Goal: Information Seeking & Learning: Compare options

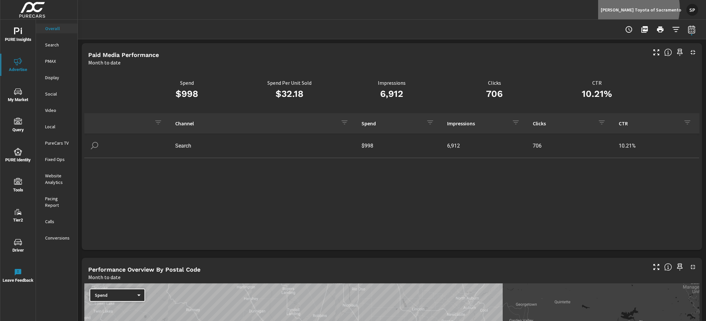
click at [654, 8] on p "Maita's Toyota of Sacramento" at bounding box center [641, 10] width 80 height 6
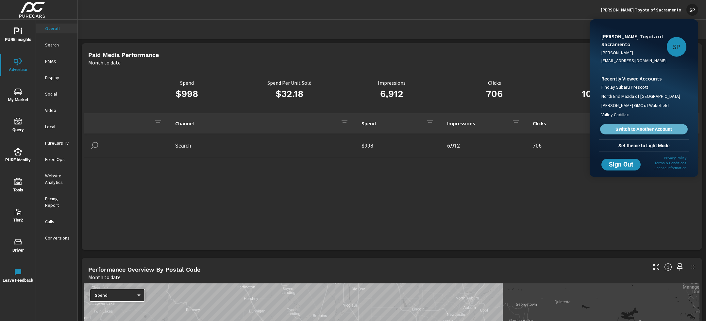
click at [619, 129] on span "Switch to Another Account" at bounding box center [644, 129] width 80 height 6
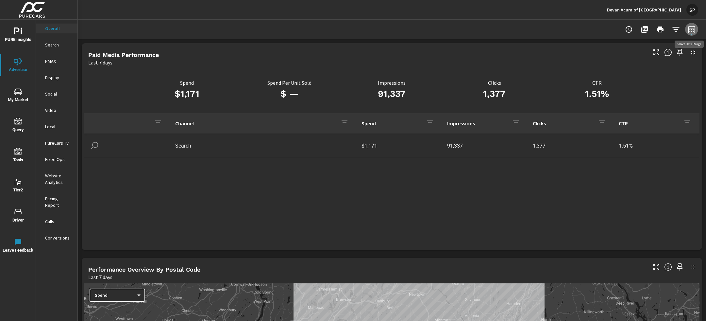
click at [696, 29] on button "button" at bounding box center [691, 29] width 13 height 13
click at [638, 55] on select "Custom Yesterday Last week Last 7 days Last 14 days Last 30 days Last 45 days L…" at bounding box center [638, 56] width 65 height 13
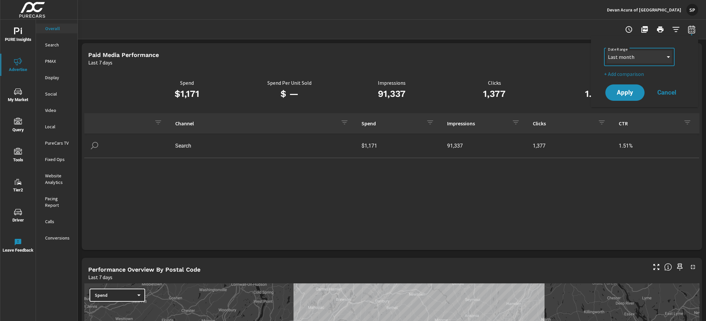
click at [606, 50] on select "Custom Yesterday Last week Last 7 days Last 14 days Last 30 days Last 45 days L…" at bounding box center [638, 56] width 65 height 13
select select "Last month"
click at [631, 74] on p "+ Add comparison" at bounding box center [646, 74] width 84 height 8
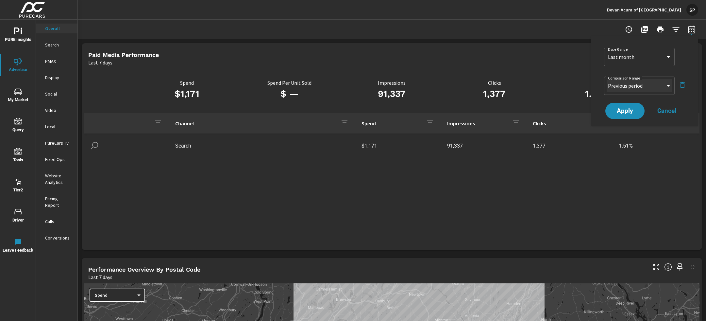
click at [629, 89] on select "Custom Previous period Previous month Previous year" at bounding box center [638, 85] width 65 height 13
click at [606, 79] on select "Custom Previous period Previous month Previous year" at bounding box center [638, 85] width 65 height 13
select select "Previous month"
click at [627, 113] on span "Apply" at bounding box center [625, 111] width 26 height 6
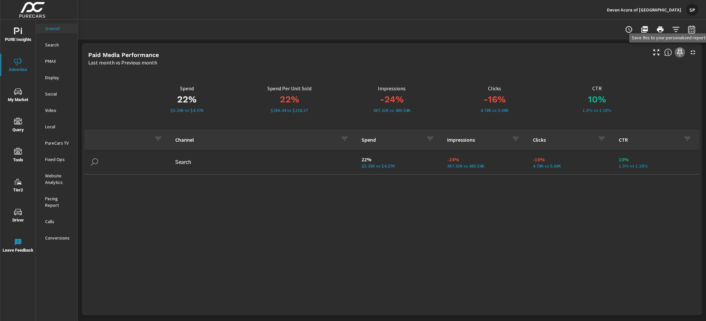
click at [680, 51] on icon "button" at bounding box center [680, 52] width 8 height 8
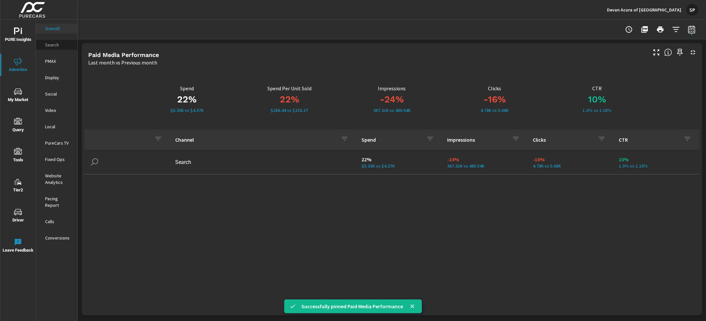
click at [53, 40] on div "Search" at bounding box center [56, 45] width 41 height 10
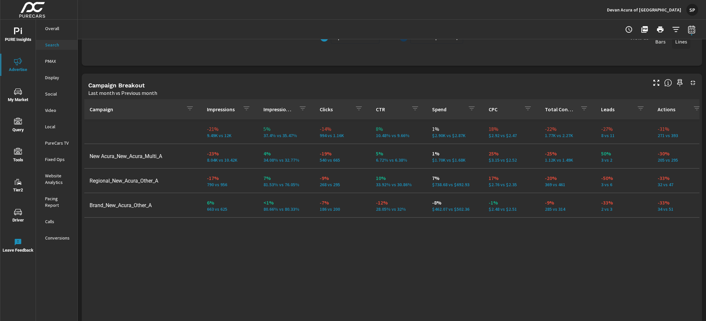
scroll to position [603, 0]
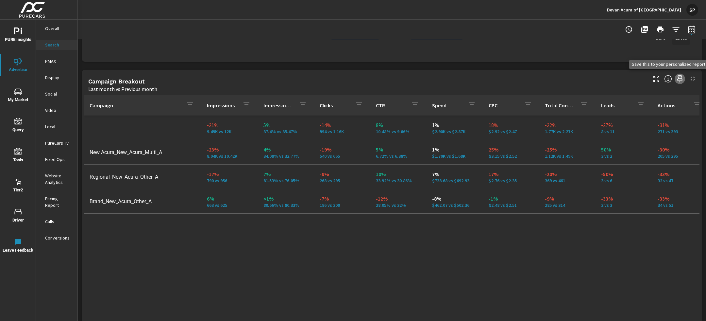
click at [680, 79] on icon "button" at bounding box center [680, 79] width 8 height 8
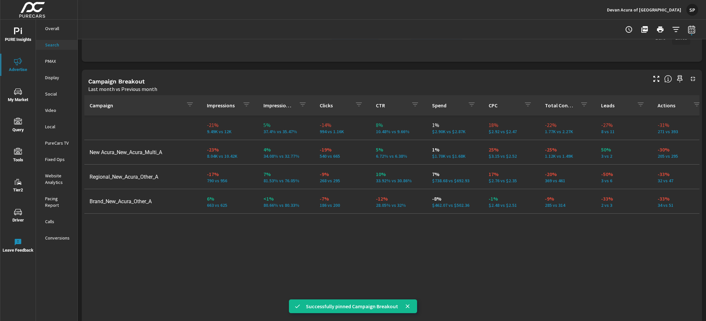
click at [53, 60] on p "PMAX" at bounding box center [58, 61] width 27 height 7
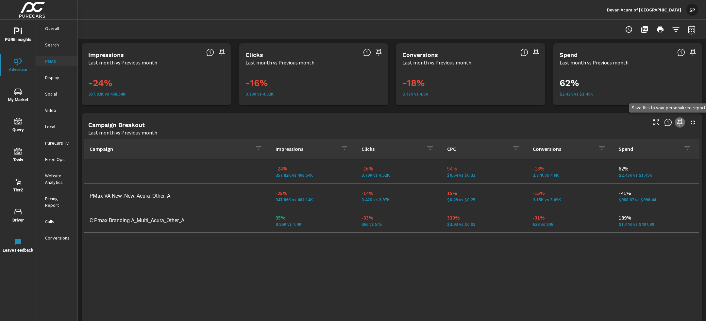
click at [678, 121] on icon "button" at bounding box center [680, 122] width 6 height 7
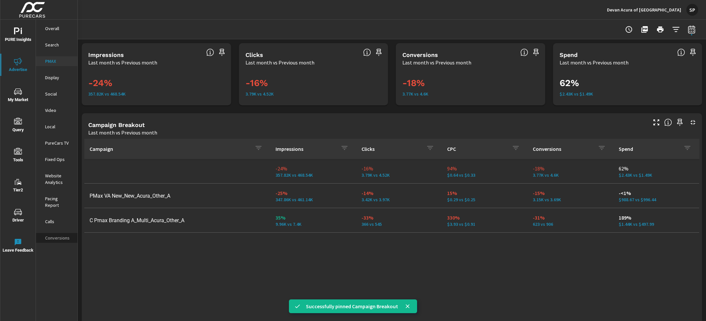
click at [56, 234] on p "Conversions" at bounding box center [58, 237] width 27 height 7
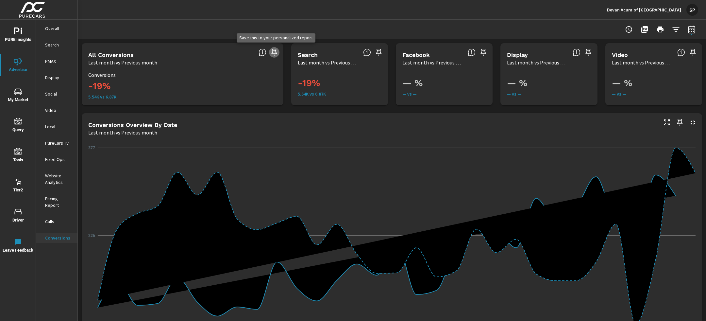
click at [273, 53] on icon "button" at bounding box center [274, 52] width 8 height 8
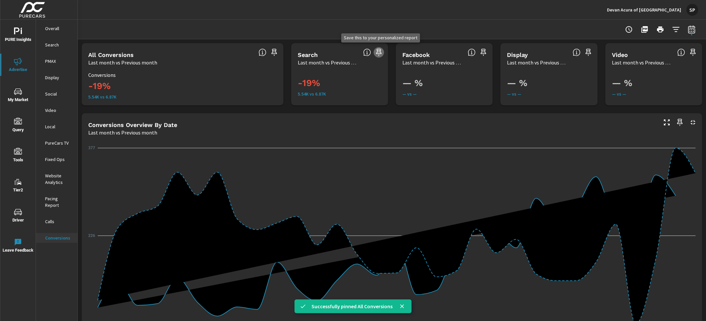
click at [379, 54] on icon "button" at bounding box center [379, 52] width 8 height 8
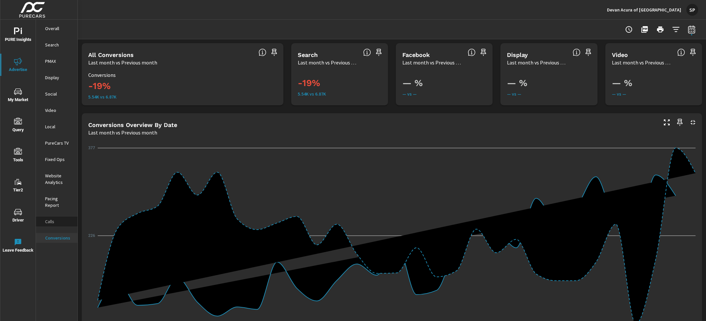
click at [50, 218] on p "Calls" at bounding box center [58, 221] width 27 height 7
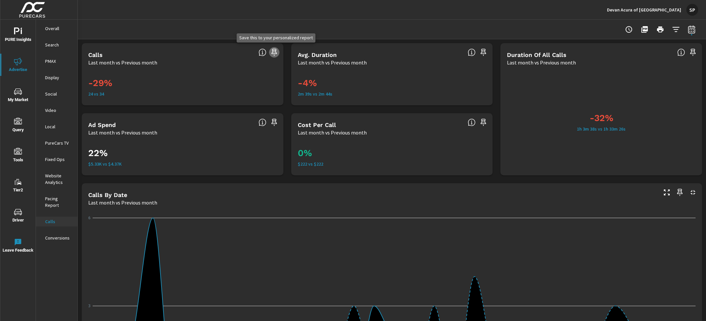
click at [273, 51] on icon "button" at bounding box center [274, 52] width 8 height 8
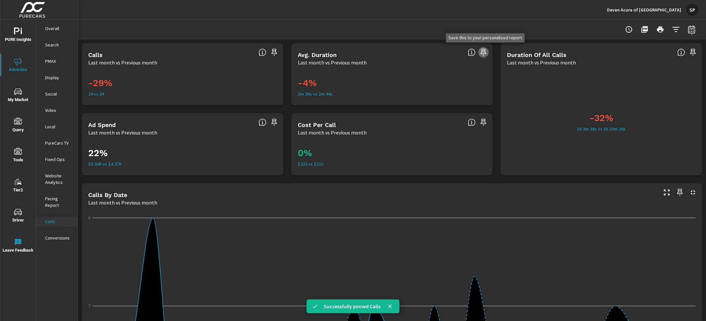
click at [483, 51] on icon "button" at bounding box center [483, 52] width 8 height 8
click at [15, 34] on icon "nav menu" at bounding box center [18, 31] width 8 height 8
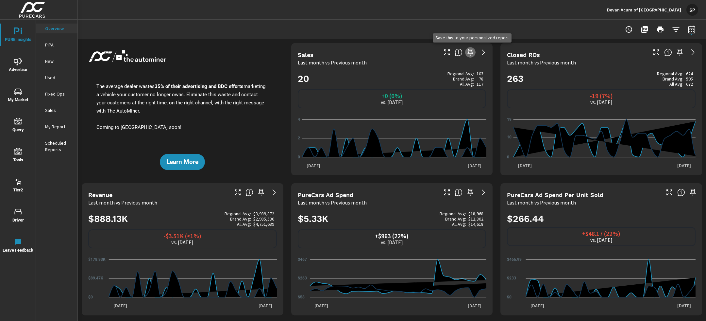
click at [469, 51] on icon "button" at bounding box center [471, 52] width 6 height 7
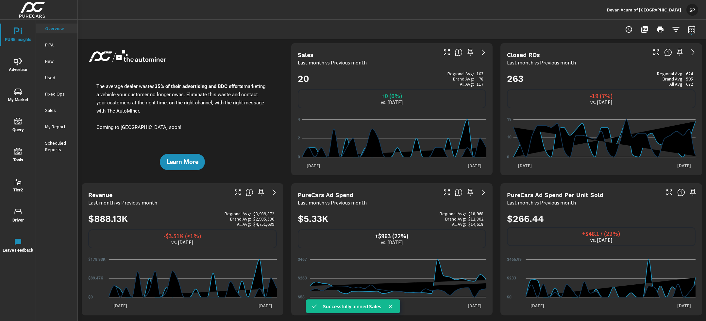
click at [18, 67] on span "Advertise" at bounding box center [17, 66] width 31 height 16
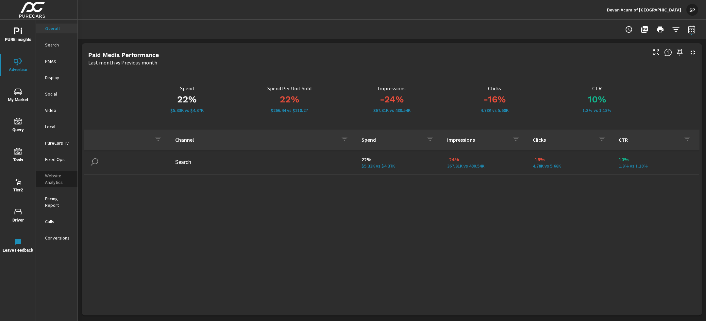
click at [55, 180] on p "Website Analytics" at bounding box center [58, 178] width 27 height 13
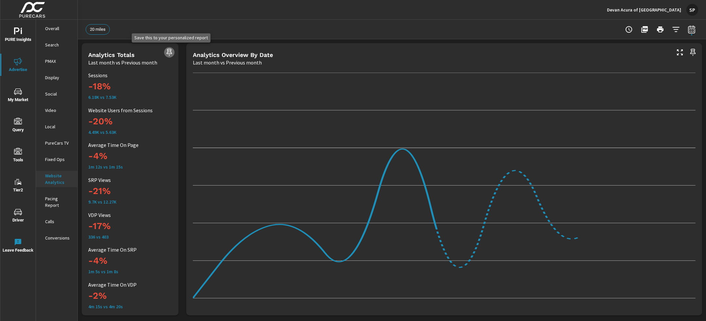
click at [168, 50] on icon "button" at bounding box center [170, 52] width 6 height 7
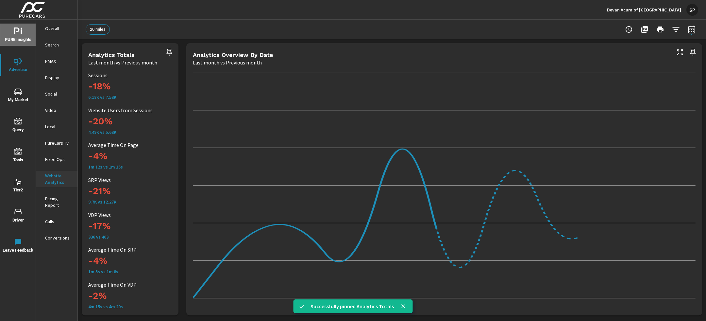
click at [19, 32] on icon "nav menu" at bounding box center [18, 31] width 8 height 8
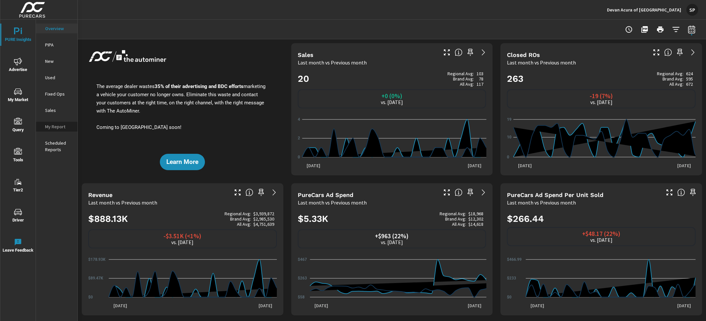
click at [54, 123] on p "My Report" at bounding box center [58, 126] width 27 height 7
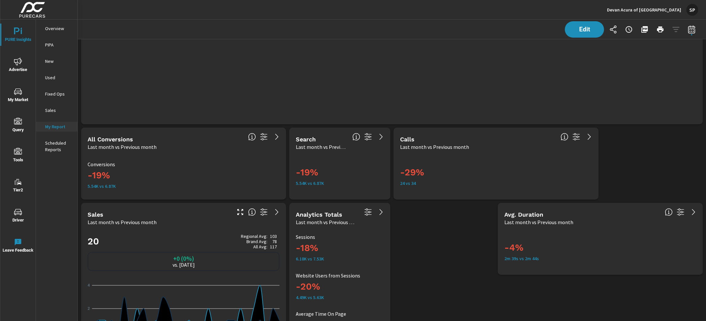
scroll to position [800, 0]
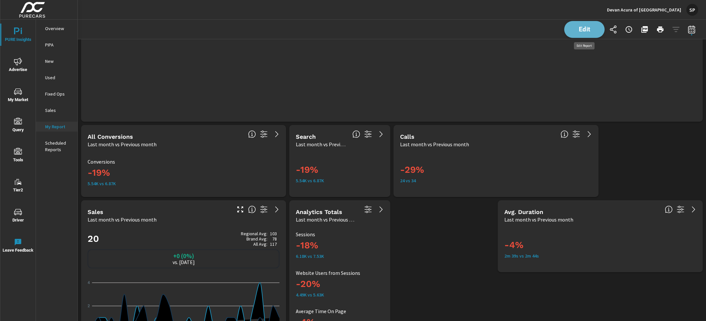
click at [582, 27] on span "Edit" at bounding box center [584, 29] width 27 height 6
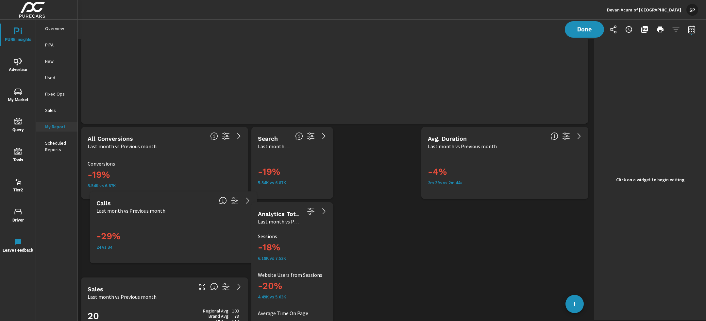
scroll to position [1281, 514]
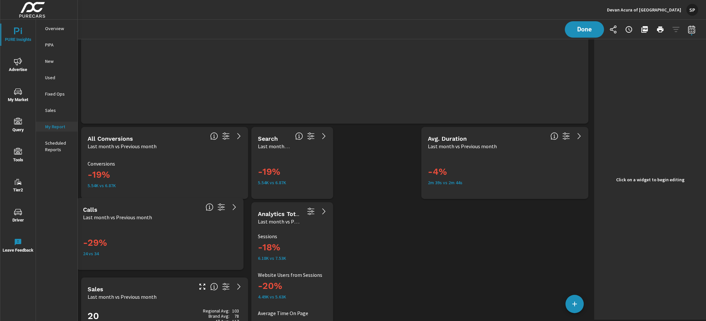
drag, startPoint x: 404, startPoint y: 155, endPoint x: 144, endPoint y: 225, distance: 269.3
click at [144, 225] on div "-29% 24 vs 34" at bounding box center [160, 245] width 162 height 44
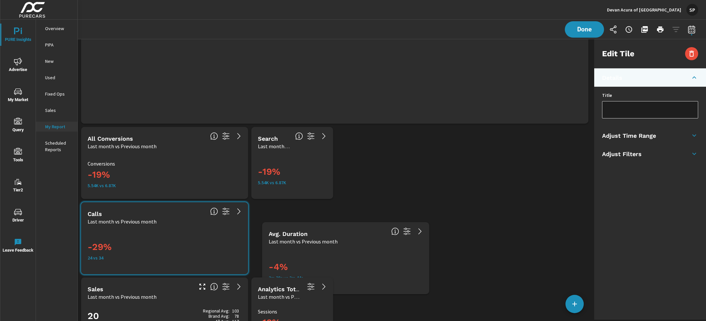
scroll to position [1356, 514]
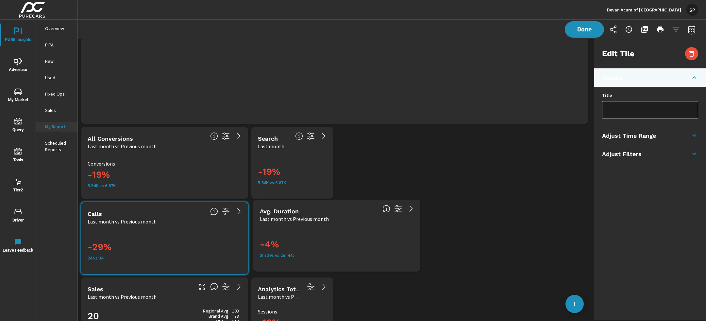
drag, startPoint x: 500, startPoint y: 143, endPoint x: 332, endPoint y: 216, distance: 183.1
click at [332, 216] on div "Last month vs Previous month" at bounding box center [318, 219] width 117 height 8
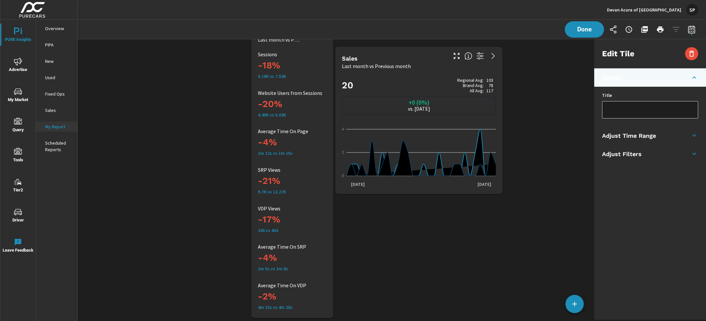
drag, startPoint x: 130, startPoint y: 96, endPoint x: 385, endPoint y: 123, distance: 255.6
click at [385, 123] on div "20 Regional Avg: 103 Brand Avg: 78 All Avg: 117 +0 (0%) vs. Aug 2025 0 2 4 Sep …" at bounding box center [419, 131] width 162 height 119
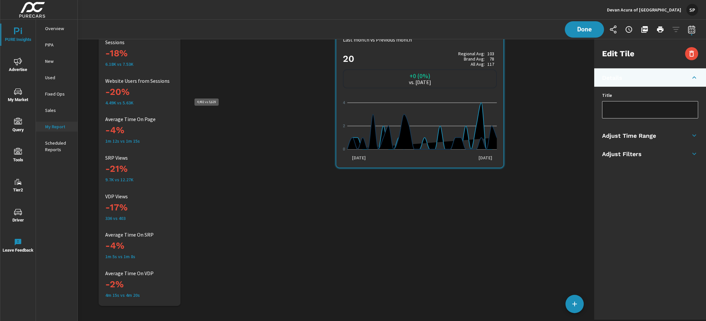
drag, startPoint x: 287, startPoint y: 111, endPoint x: 136, endPoint y: 99, distance: 151.1
click at [136, 100] on p "4.49K vs 5.63K" at bounding box center [148, 102] width 86 height 5
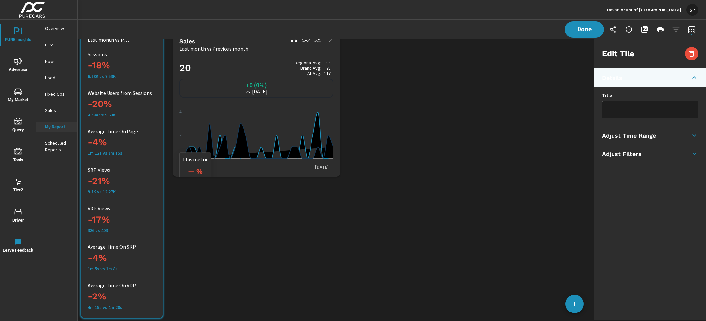
drag, startPoint x: 377, startPoint y: 100, endPoint x: 222, endPoint y: 109, distance: 154.8
click at [222, 109] on icon "0 2 4" at bounding box center [256, 135] width 154 height 57
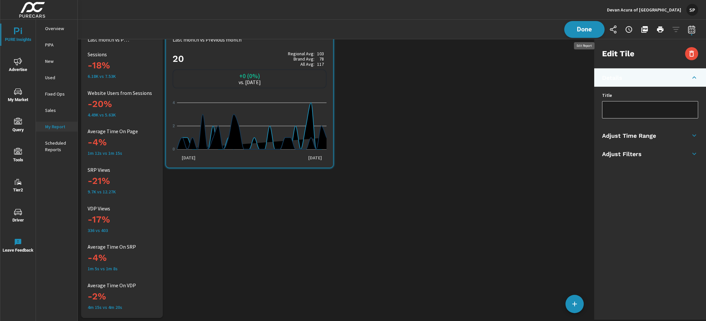
click at [588, 30] on span "Done" at bounding box center [584, 29] width 27 height 6
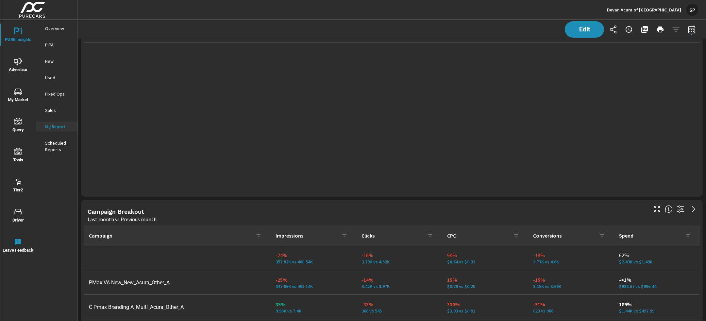
scroll to position [0, 0]
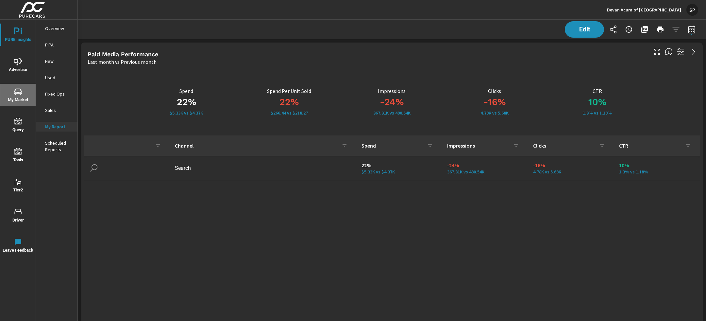
click at [20, 95] on span "My Market" at bounding box center [17, 96] width 31 height 16
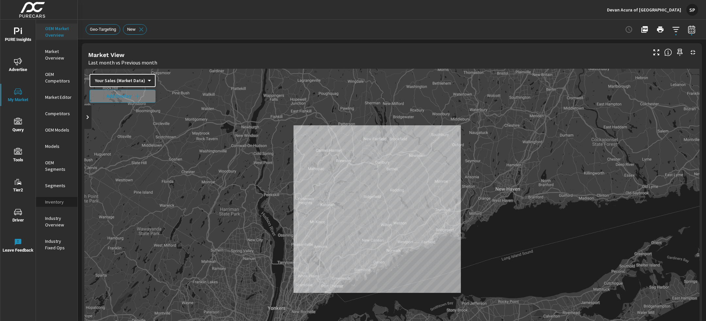
click at [55, 199] on p "Inventory" at bounding box center [58, 201] width 27 height 7
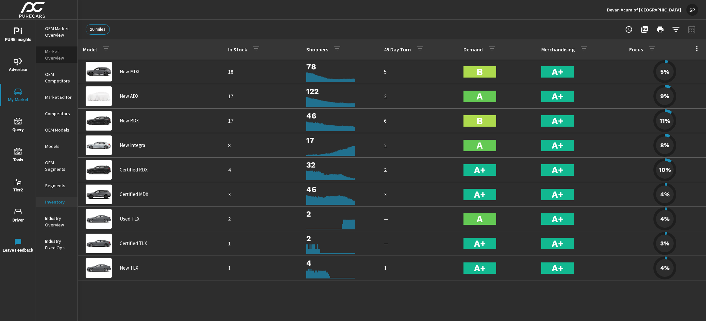
click at [50, 55] on p "Market Overview" at bounding box center [58, 54] width 27 height 13
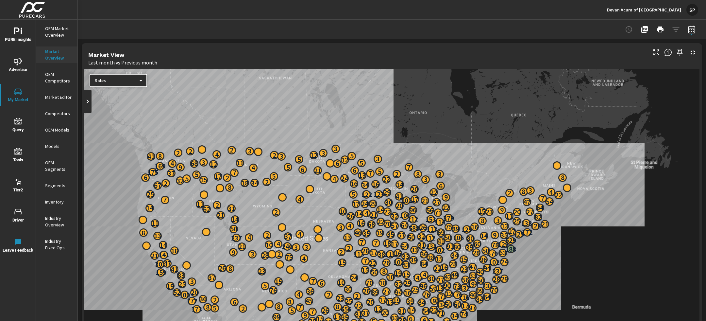
click at [55, 29] on p "OEM Market Overview" at bounding box center [58, 31] width 27 height 13
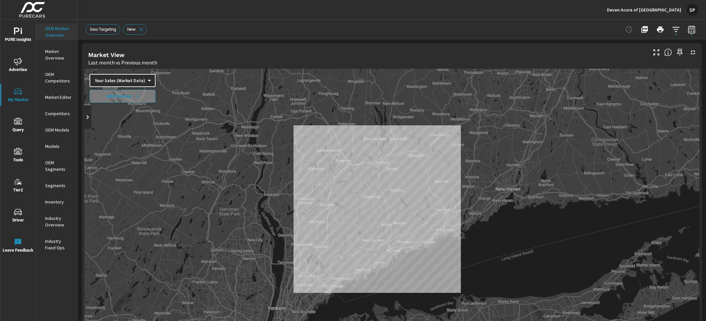
scroll to position [15, 0]
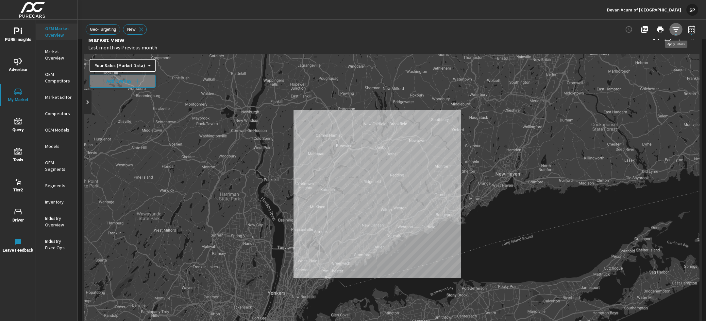
click at [676, 29] on icon "button" at bounding box center [676, 29] width 8 height 8
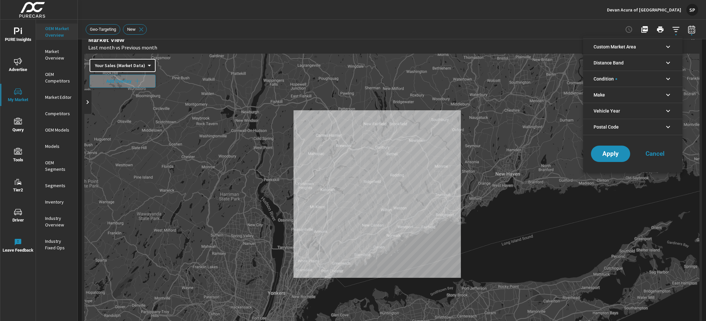
click at [654, 47] on li "Custom Market Area" at bounding box center [632, 47] width 99 height 16
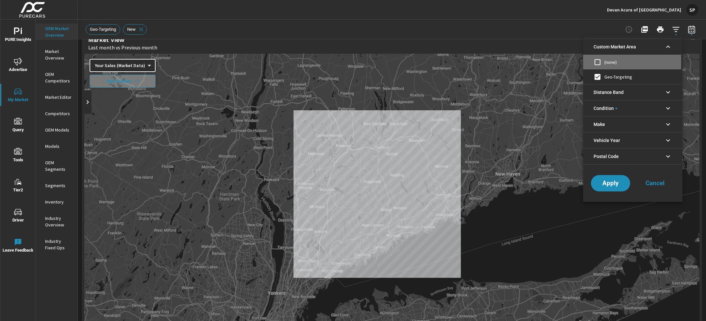
click at [598, 61] on input "filter options" at bounding box center [597, 62] width 14 height 14
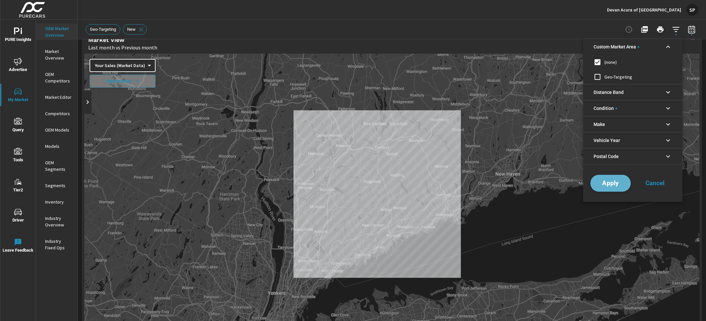
click at [608, 183] on span "Apply" at bounding box center [610, 183] width 27 height 6
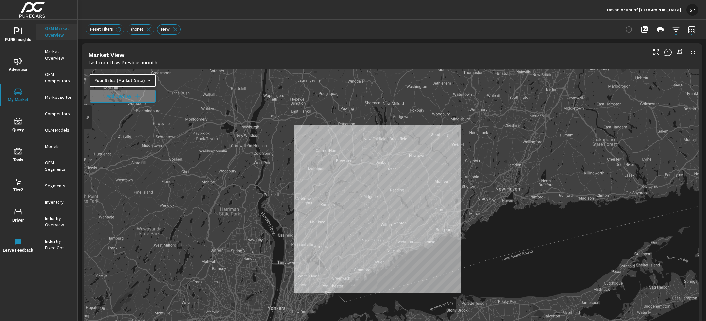
click at [12, 34] on span "PURE Insights" at bounding box center [17, 35] width 31 height 16
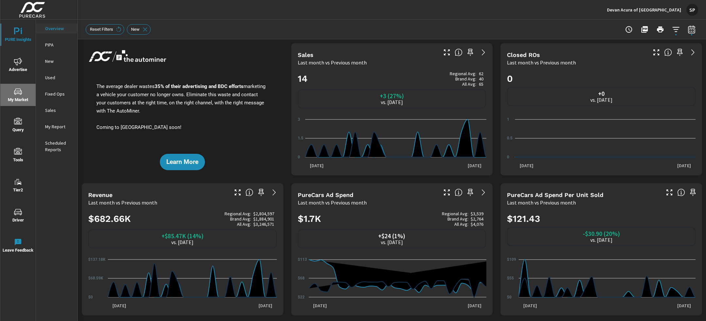
click at [20, 91] on icon "nav menu" at bounding box center [18, 91] width 8 height 6
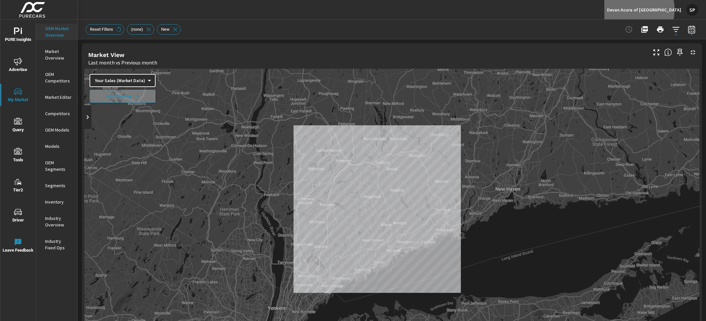
click at [654, 9] on p "Devan Acura of Norwalk" at bounding box center [644, 10] width 74 height 6
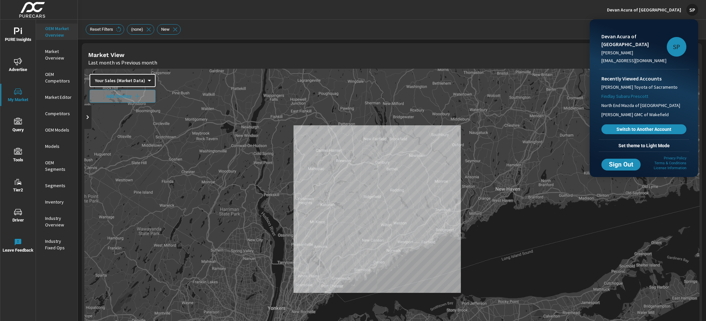
click at [632, 93] on span "Findlay Subaru Prescott" at bounding box center [624, 96] width 47 height 7
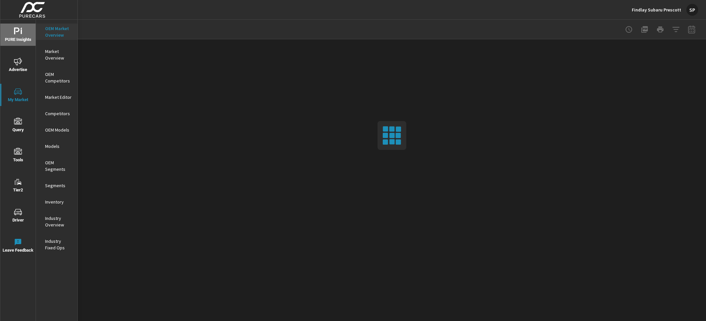
click at [17, 27] on icon "nav menu" at bounding box center [17, 30] width 6 height 7
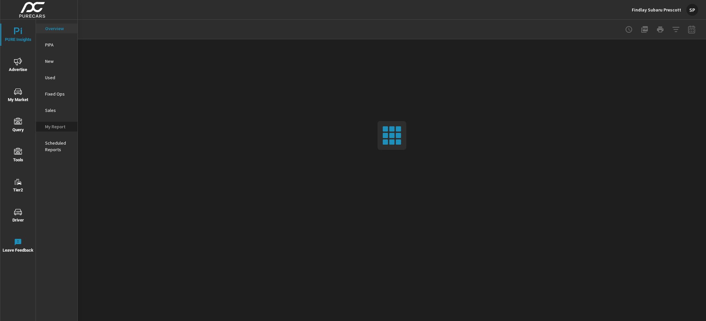
click at [54, 128] on p "My Report" at bounding box center [58, 126] width 27 height 7
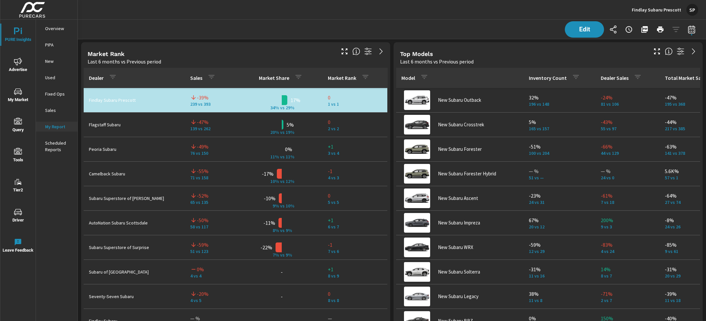
scroll to position [1122, 0]
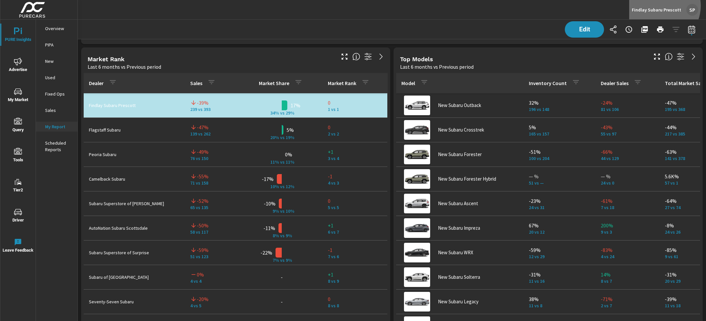
click at [662, 6] on div "Findlay Subaru Prescott SP" at bounding box center [665, 10] width 66 height 12
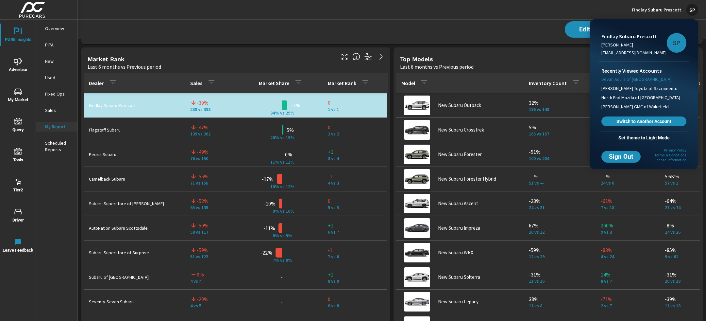
click at [629, 79] on span "Devan Acura of Norwalk" at bounding box center [636, 79] width 70 height 7
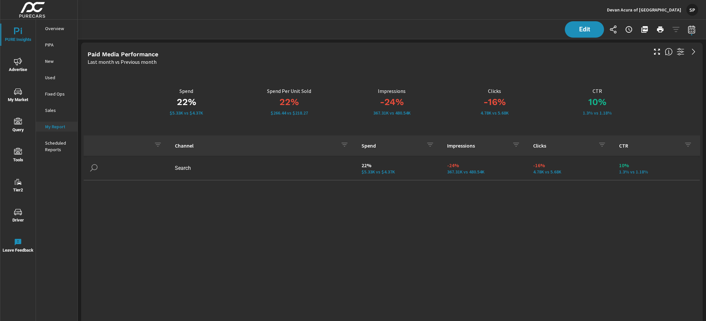
scroll to position [1356, 628]
click at [22, 93] on span "My Market" at bounding box center [17, 96] width 31 height 16
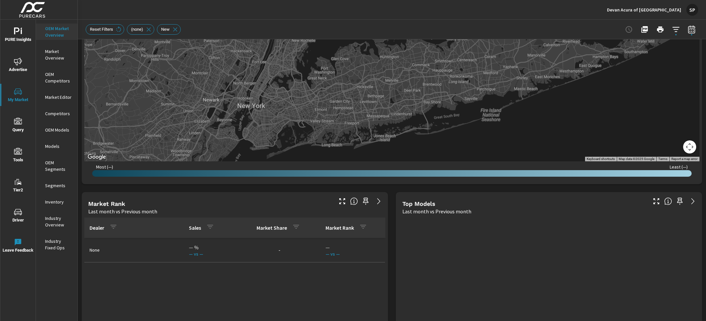
scroll to position [303, 0]
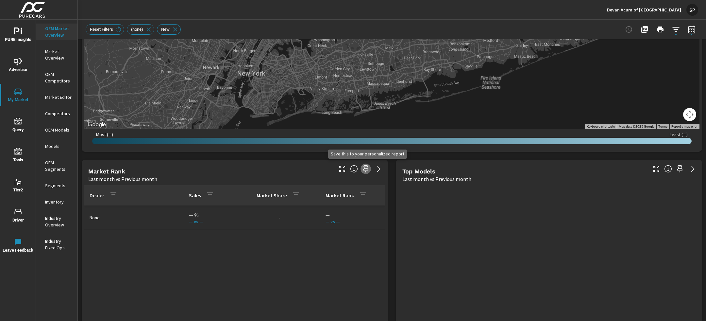
click at [364, 167] on icon "button" at bounding box center [366, 169] width 8 height 8
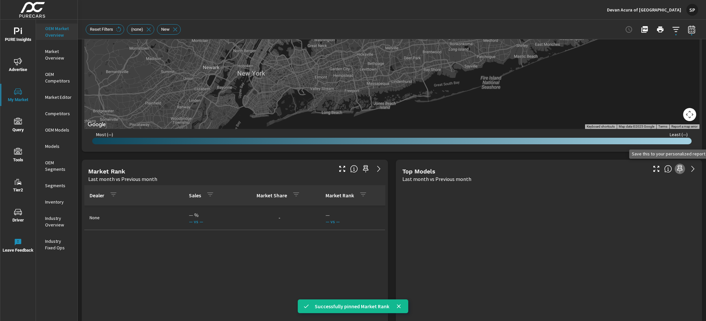
click at [678, 168] on icon "button" at bounding box center [680, 168] width 6 height 7
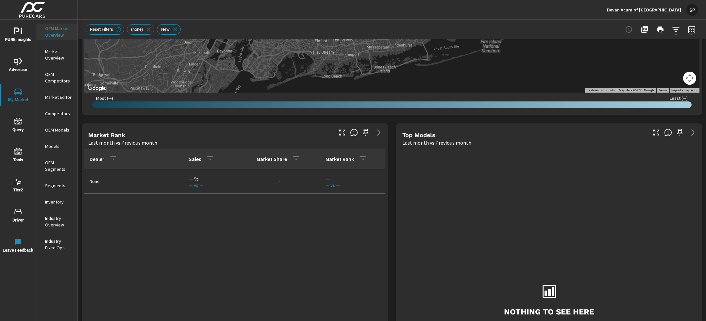
scroll to position [346, 0]
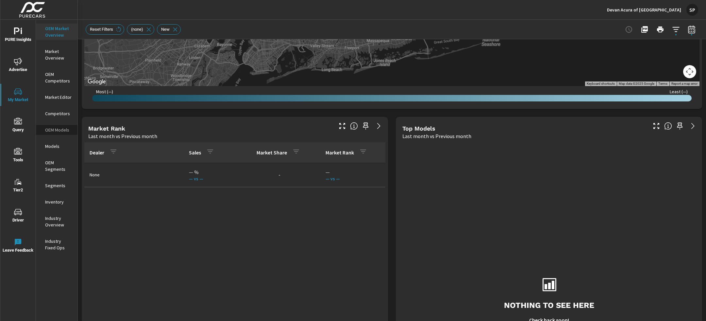
click at [52, 129] on p "OEM Models" at bounding box center [58, 129] width 27 height 7
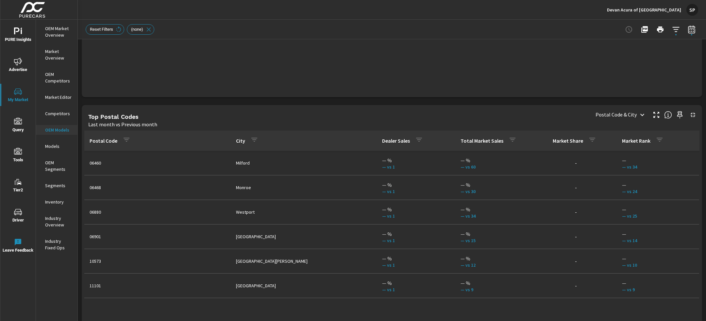
scroll to position [705, 0]
click at [53, 146] on p "Models" at bounding box center [58, 146] width 27 height 7
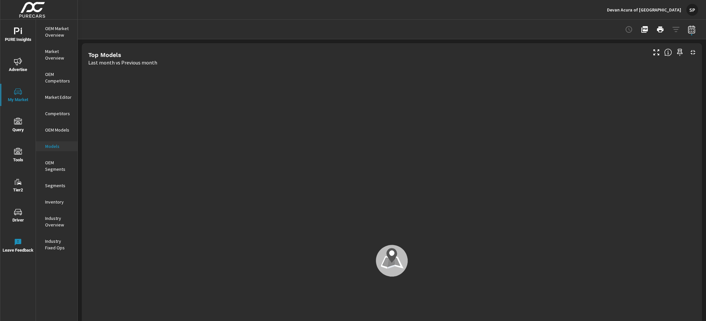
scroll to position [354, 0]
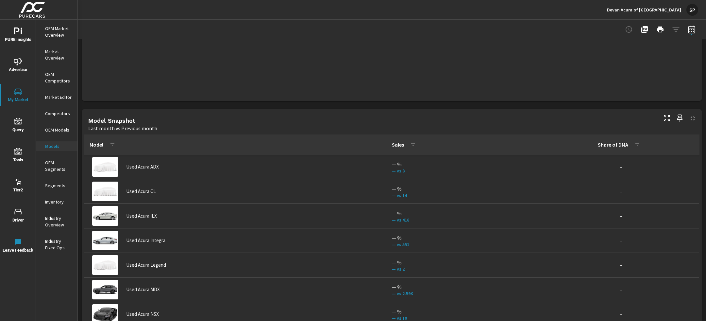
click at [60, 33] on p "OEM Market Overview" at bounding box center [58, 31] width 27 height 13
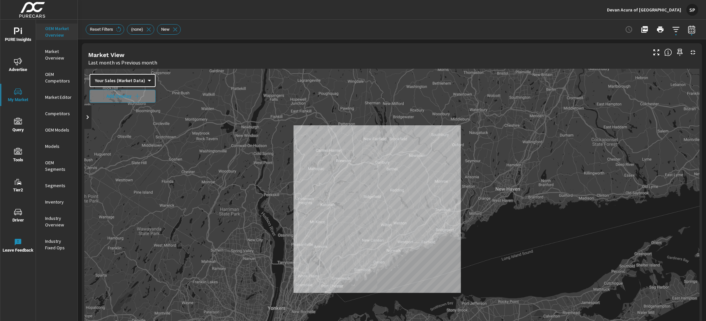
click at [16, 147] on button "Tools" at bounding box center [17, 155] width 35 height 22
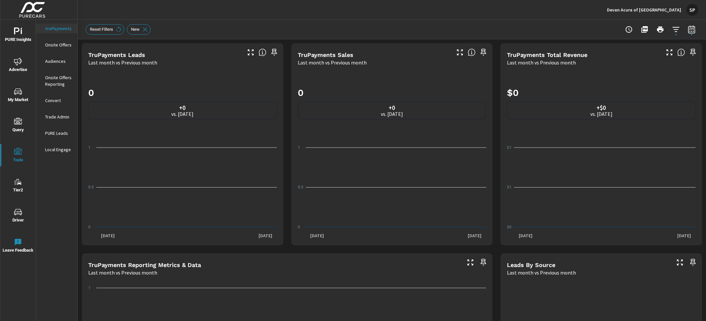
click at [19, 96] on span "My Market" at bounding box center [17, 96] width 31 height 16
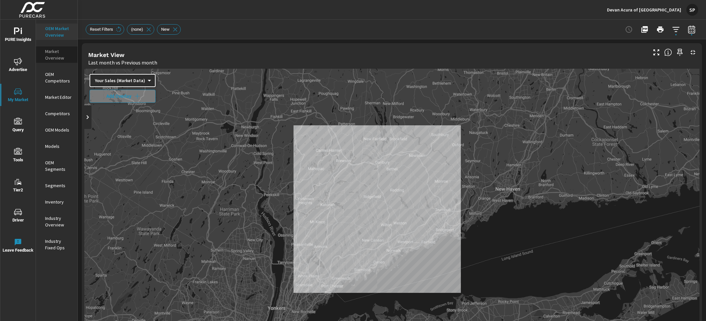
click at [51, 57] on p "Market Overview" at bounding box center [58, 54] width 27 height 13
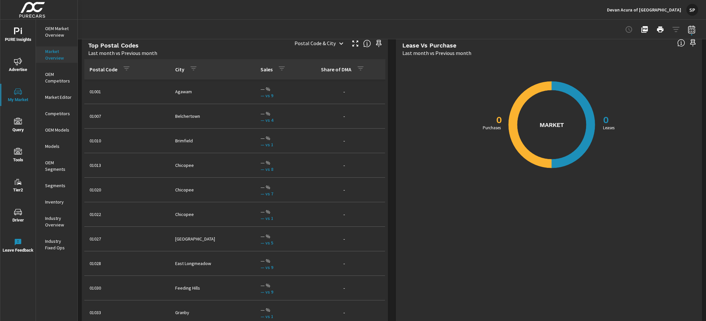
scroll to position [666, 0]
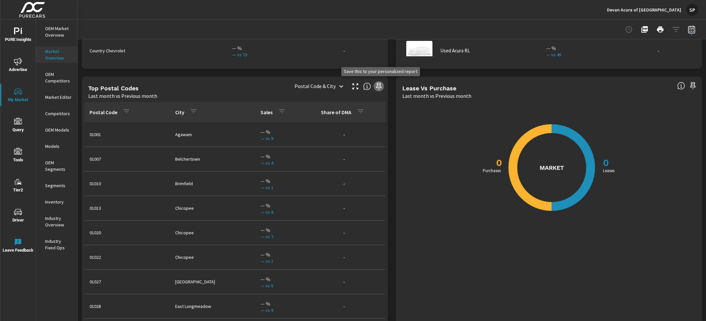
click at [379, 87] on icon "button" at bounding box center [379, 86] width 8 height 8
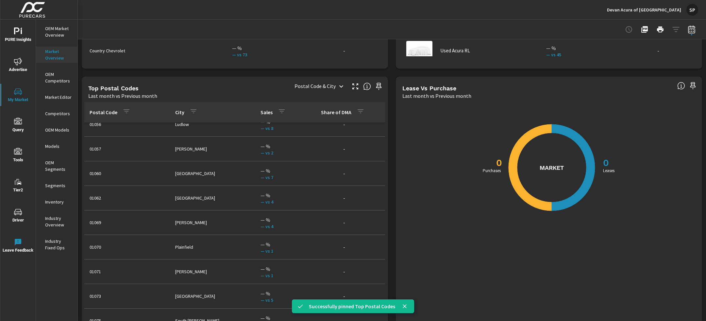
scroll to position [38, 0]
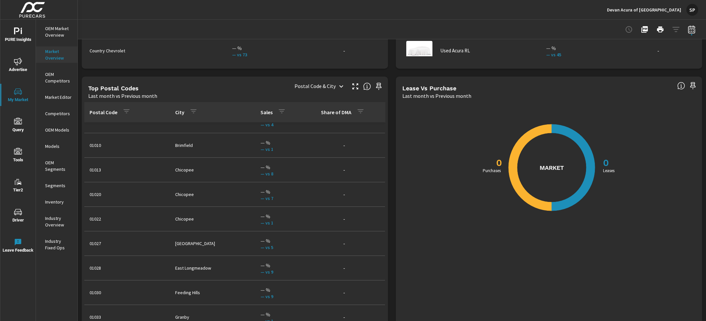
scroll to position [418, 0]
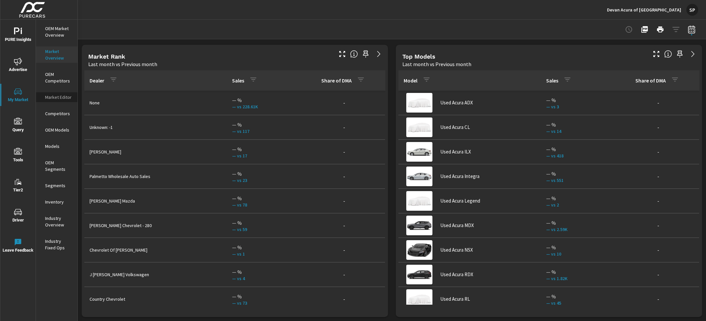
click at [54, 95] on p "Market Editor" at bounding box center [58, 97] width 27 height 7
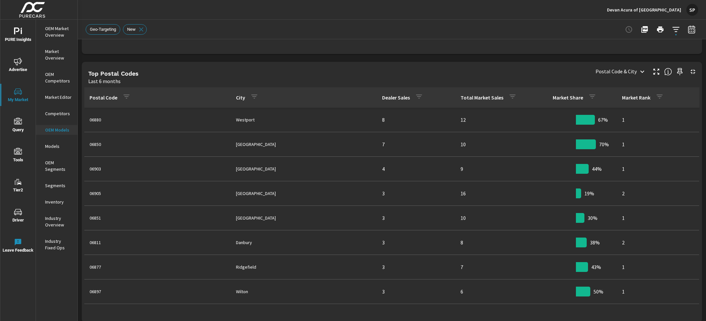
scroll to position [576, 0]
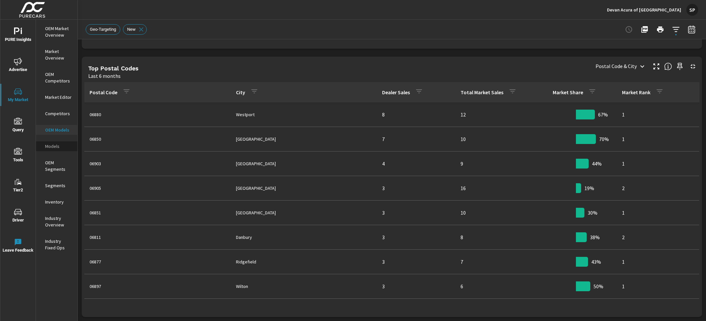
click at [51, 146] on p "Models" at bounding box center [58, 146] width 27 height 7
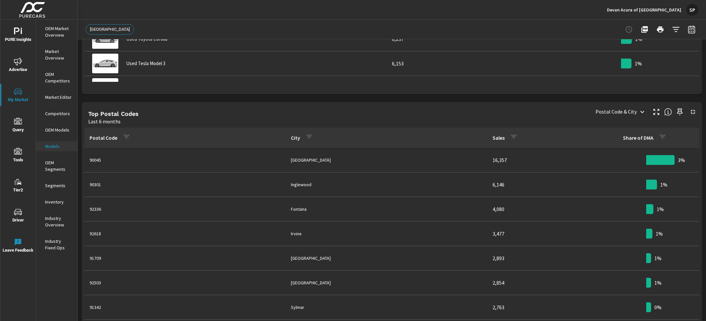
scroll to position [572, 0]
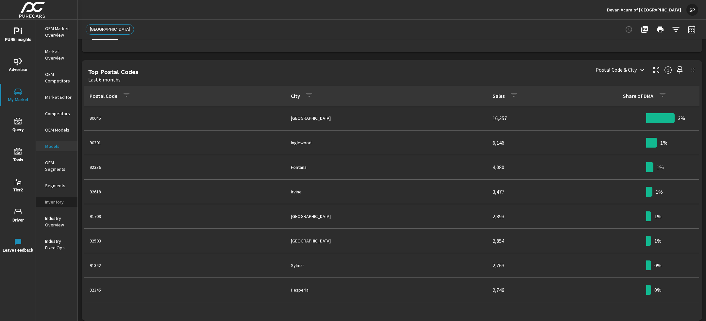
click at [60, 199] on p "Inventory" at bounding box center [58, 201] width 27 height 7
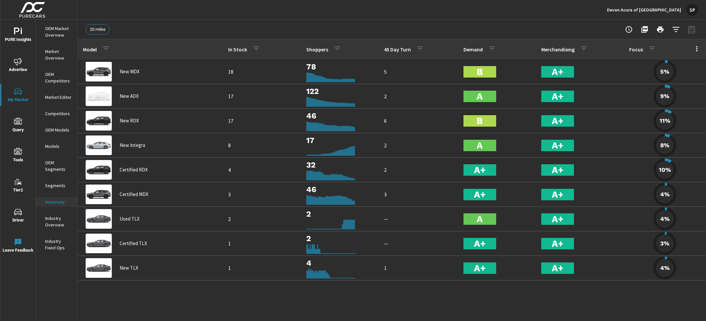
click at [24, 64] on span "Advertise" at bounding box center [17, 66] width 31 height 16
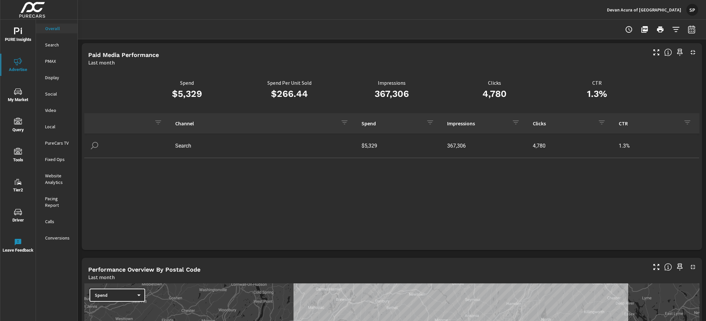
click at [56, 180] on p "Website Analytics" at bounding box center [58, 178] width 27 height 13
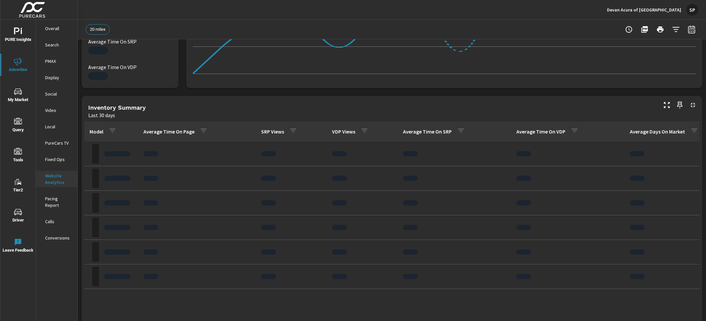
scroll to position [168, 0]
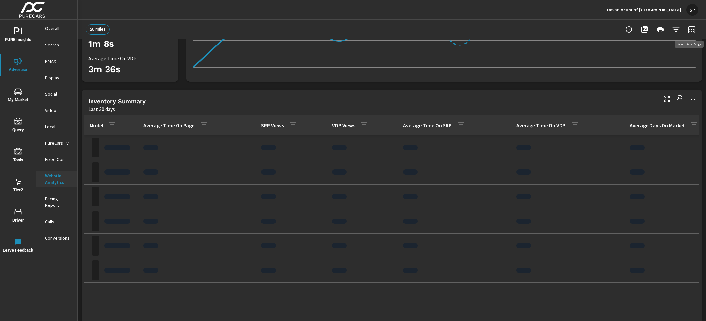
click at [690, 27] on icon "button" at bounding box center [691, 29] width 8 height 8
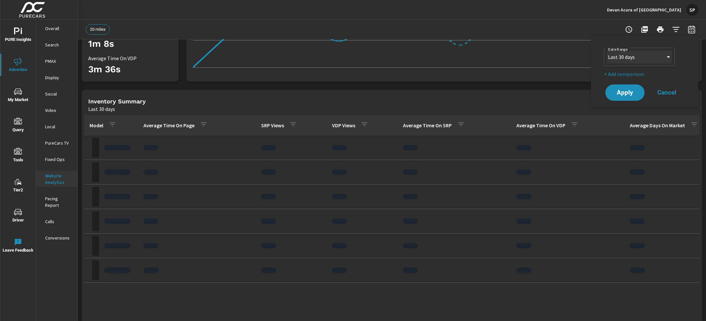
click at [654, 57] on select "Custom [DATE] Last week Last 7 days Last 14 days Last 30 days Last 45 days Last…" at bounding box center [638, 56] width 65 height 13
click at [606, 50] on select "Custom [DATE] Last week Last 7 days Last 14 days Last 30 days Last 45 days Last…" at bounding box center [638, 56] width 65 height 13
select select "Last month"
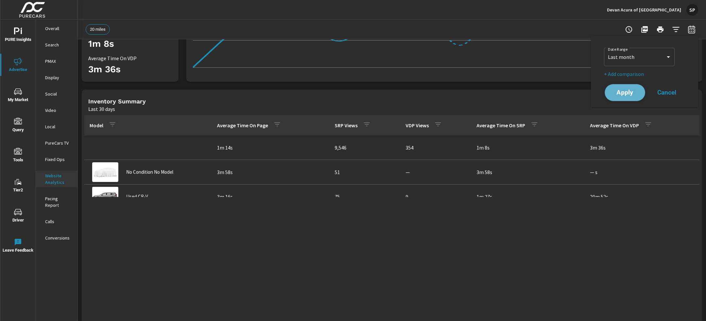
click at [634, 96] on button "Apply" at bounding box center [624, 92] width 41 height 17
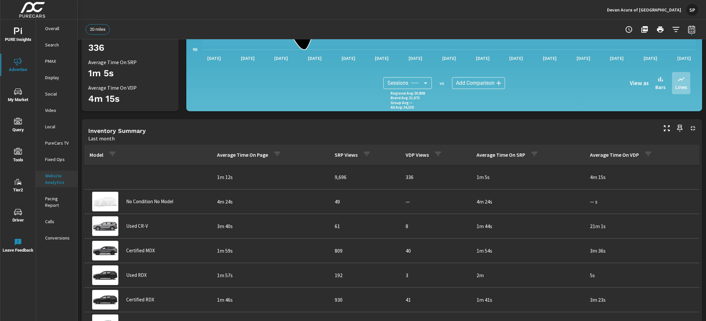
scroll to position [142, 0]
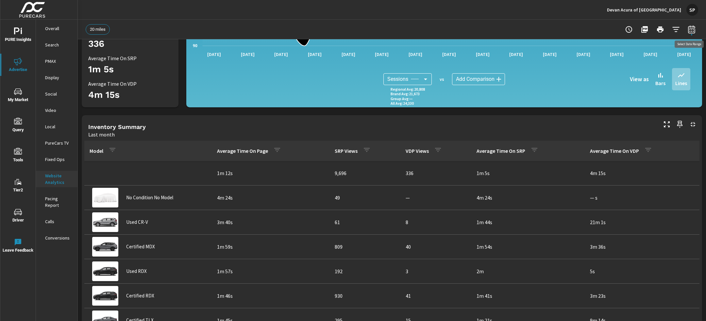
click at [691, 29] on icon "button" at bounding box center [691, 30] width 4 height 3
select select "Last month"
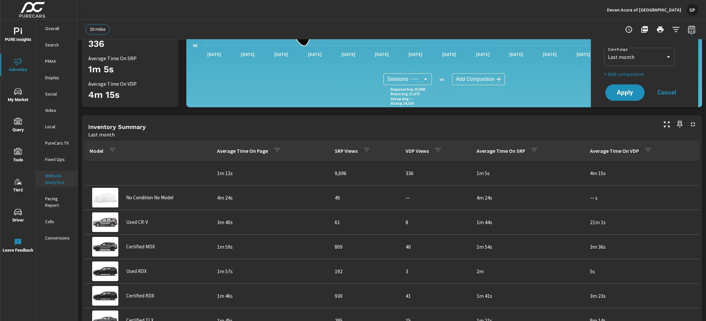
click at [633, 74] on p "+ Add comparison" at bounding box center [646, 74] width 84 height 8
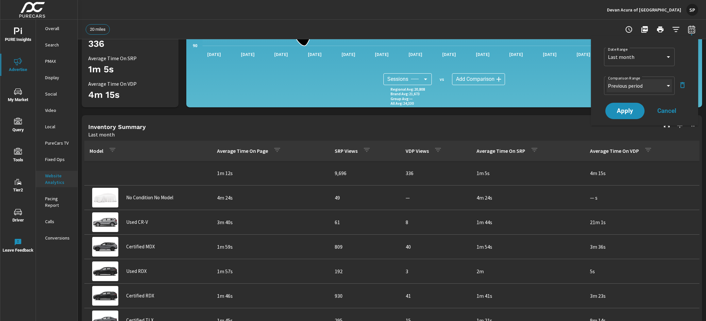
click at [632, 80] on select "Custom Previous period Previous month Previous year" at bounding box center [638, 85] width 65 height 13
click at [606, 79] on select "Custom Previous period Previous month Previous year" at bounding box center [638, 85] width 65 height 13
select select "Previous month"
click at [625, 113] on span "Apply" at bounding box center [624, 111] width 27 height 6
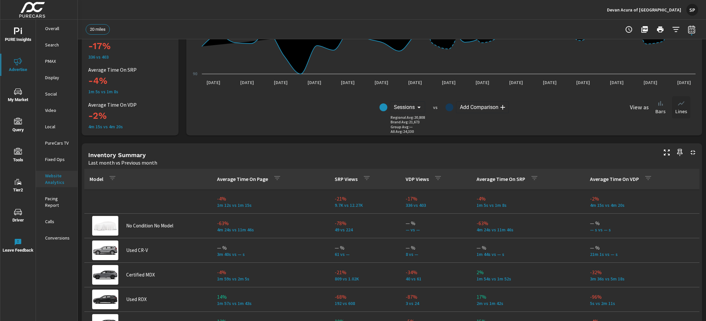
scroll to position [201, 0]
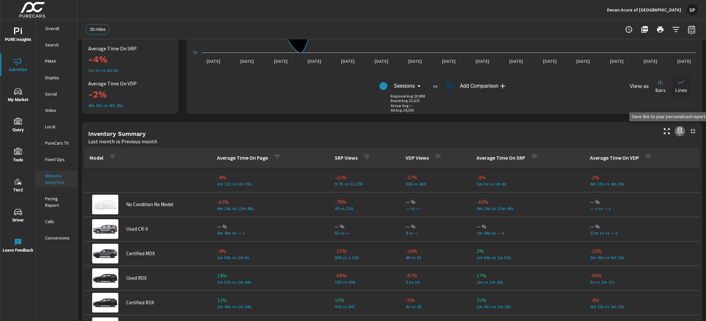
click at [680, 129] on icon "button" at bounding box center [680, 131] width 8 height 8
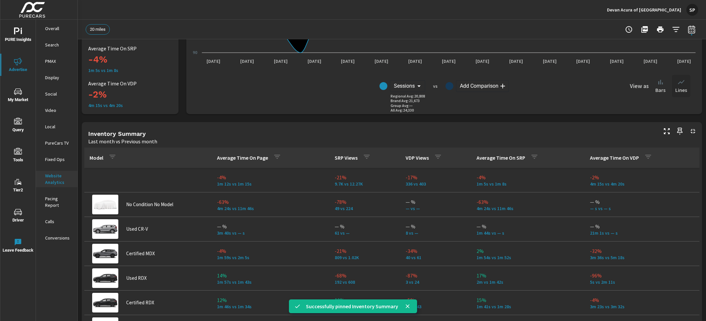
click at [16, 29] on icon "nav menu" at bounding box center [18, 31] width 8 height 8
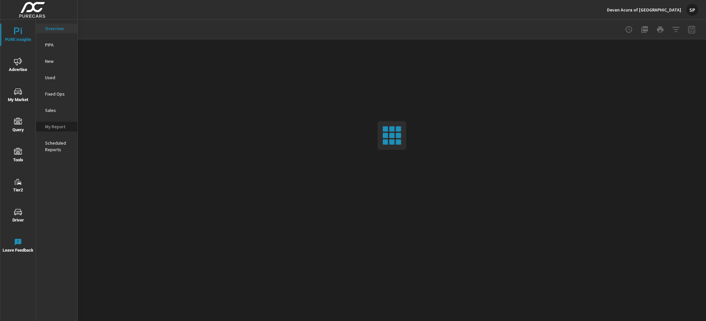
click at [54, 126] on p "My Report" at bounding box center [58, 126] width 27 height 7
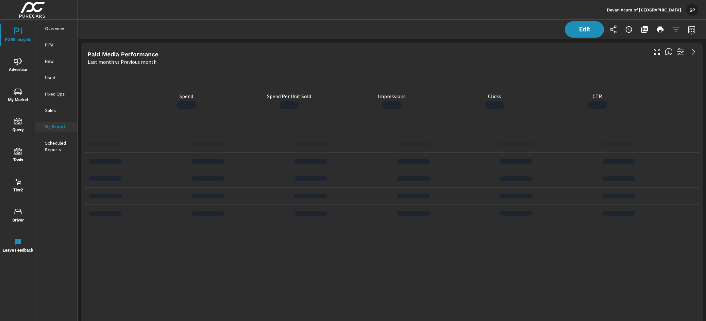
scroll to position [2559, 628]
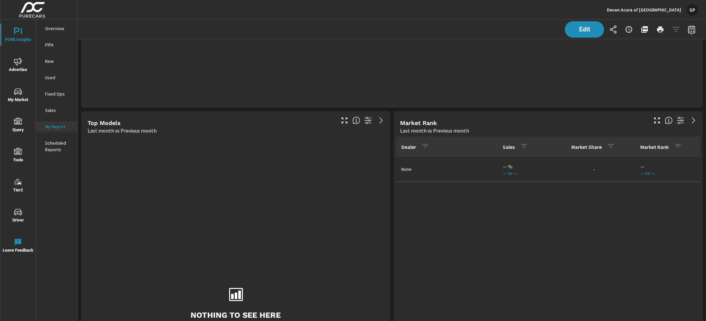
scroll to position [536, 0]
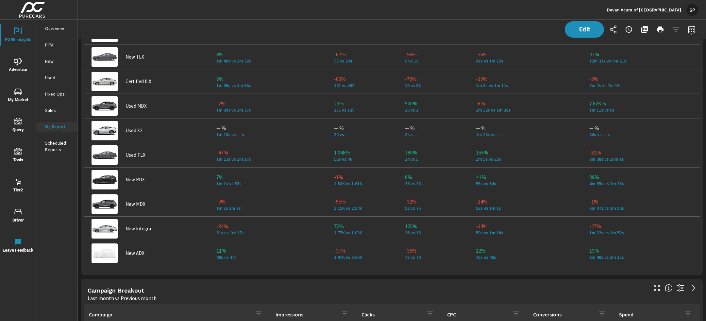
scroll to position [69, 0]
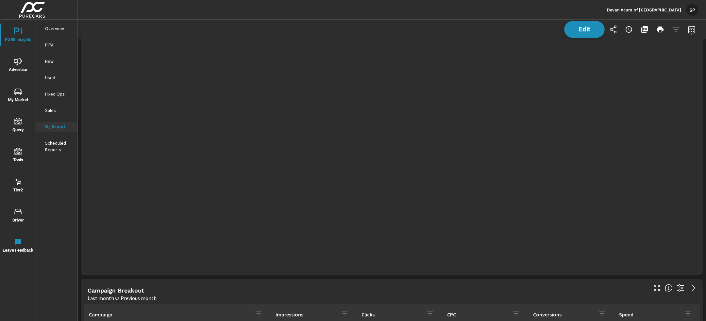
scroll to position [1078, 0]
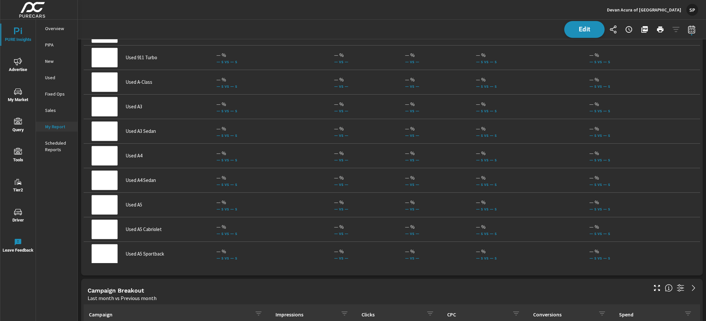
click at [583, 30] on span "Edit" at bounding box center [584, 29] width 27 height 6
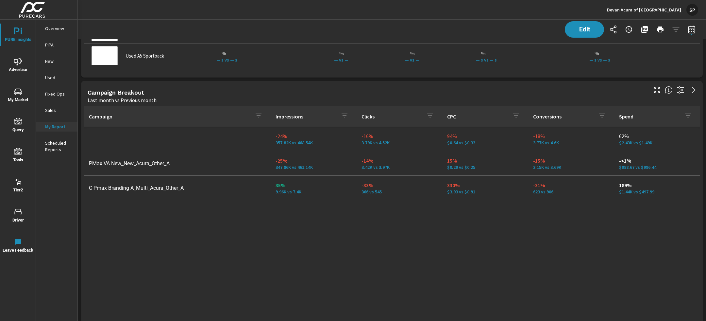
scroll to position [3, 3]
click at [351, 98] on div "Last month vs Previous month" at bounding box center [367, 100] width 559 height 8
click at [574, 30] on span "Edit" at bounding box center [584, 29] width 27 height 6
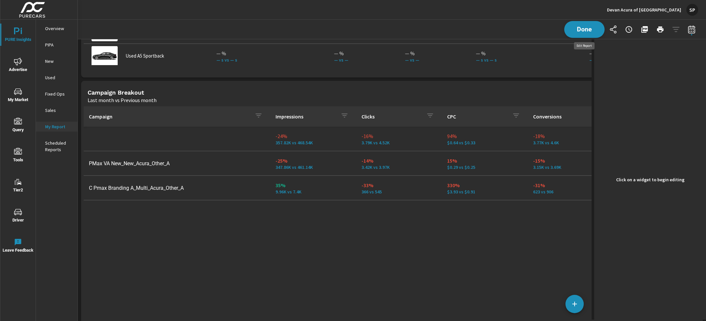
scroll to position [3, 3]
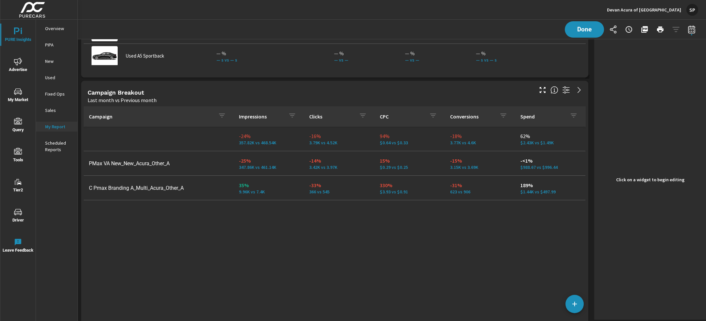
click at [457, 89] on div "Campaign Breakout" at bounding box center [310, 93] width 444 height 8
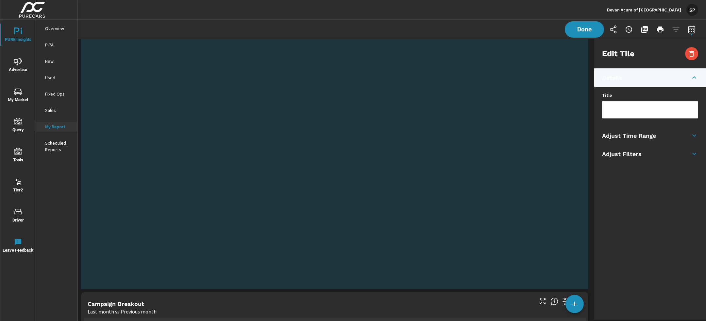
scroll to position [0, 0]
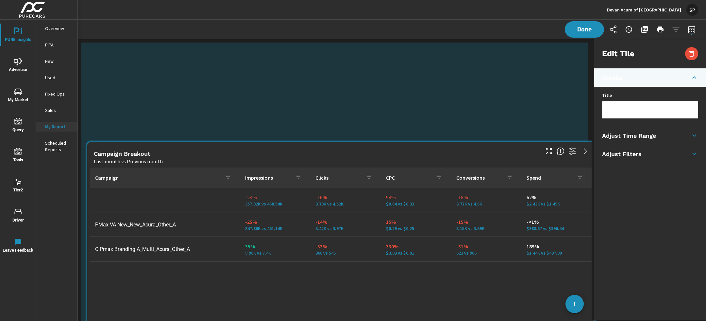
drag, startPoint x: 457, startPoint y: 89, endPoint x: 463, endPoint y: 150, distance: 61.4
click at [463, 150] on div "Campaign Breakout" at bounding box center [316, 154] width 444 height 8
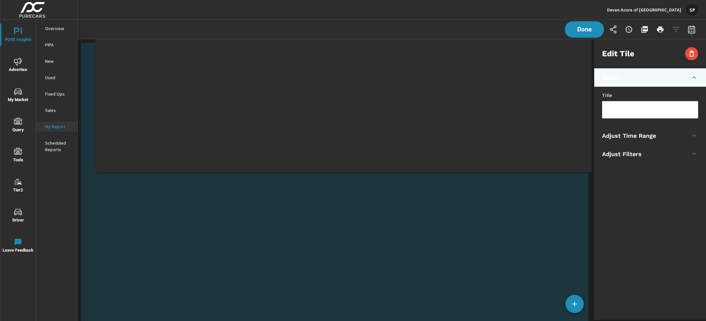
drag, startPoint x: 470, startPoint y: 129, endPoint x: 484, endPoint y: -61, distance: 190.7
click at [484, 0] on html "PURE Insights Advertise My Market Query Tools Tier2 Driver Leave Feedback Overv…" at bounding box center [353, 160] width 706 height 321
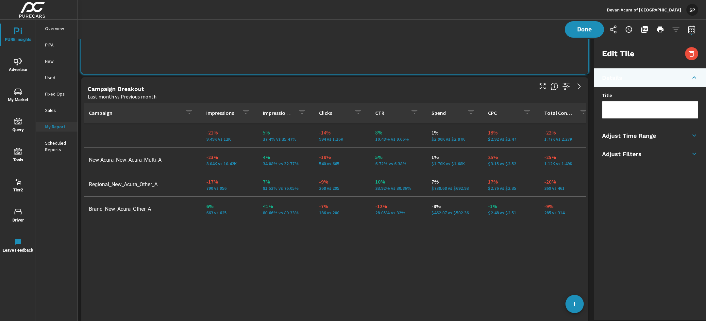
scroll to position [568, 0]
click at [585, 28] on span "Done" at bounding box center [584, 29] width 27 height 6
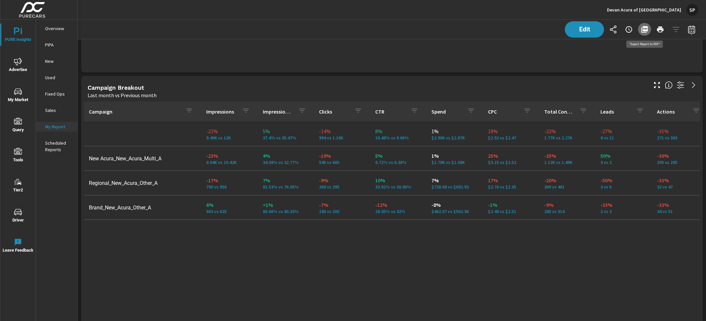
click at [645, 29] on icon "button" at bounding box center [644, 29] width 8 height 8
click at [693, 9] on div "SP" at bounding box center [692, 10] width 12 height 12
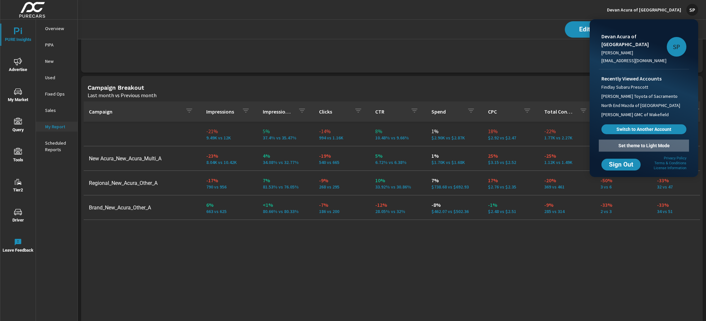
click at [636, 140] on button "Set theme to Light Mode" at bounding box center [644, 146] width 90 height 12
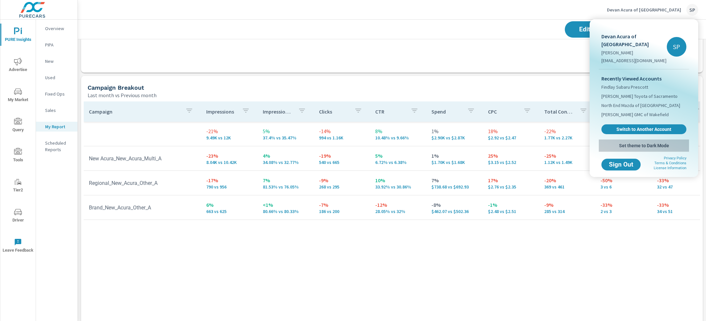
click at [638, 142] on span "Set theme to Dark Mode" at bounding box center [643, 145] width 85 height 6
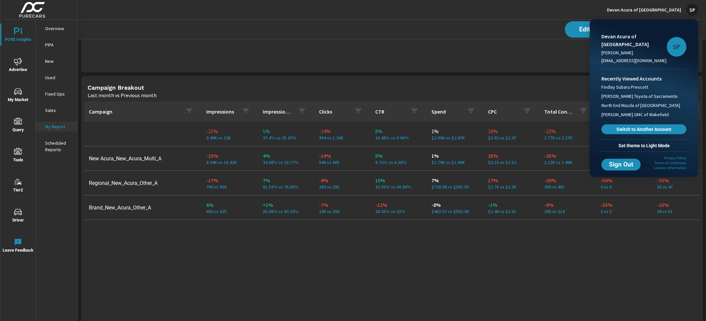
click at [14, 66] on div at bounding box center [353, 160] width 706 height 321
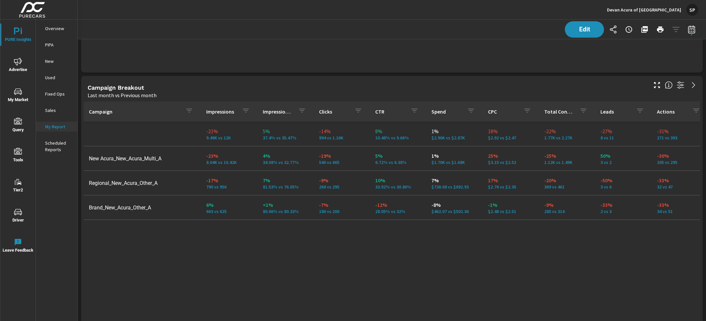
click at [14, 66] on div "Devan Acura of Norwalk Stephen Palmer stephenp@purecars.com SP Recently Viewed …" at bounding box center [353, 160] width 706 height 321
click at [20, 60] on icon "nav menu" at bounding box center [18, 62] width 8 height 8
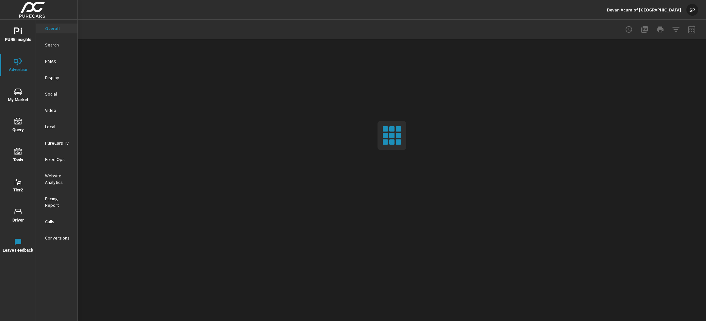
click at [51, 42] on p "Search" at bounding box center [58, 44] width 27 height 7
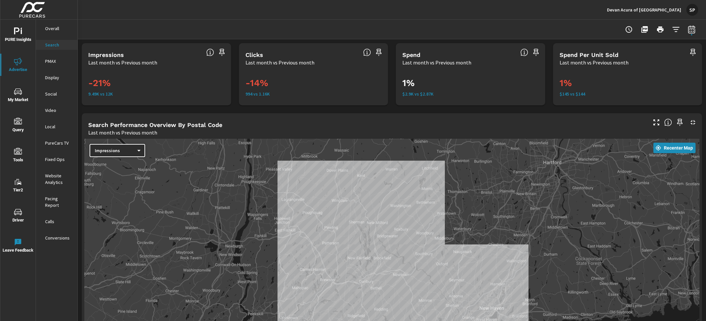
drag, startPoint x: 313, startPoint y: 175, endPoint x: 297, endPoint y: 261, distance: 86.8
click at [297, 261] on div at bounding box center [391, 285] width 615 height 293
click at [133, 153] on body "PURE Insights Advertise My Market Query Tools Tier2 Driver Leave Feedback Overa…" at bounding box center [353, 160] width 706 height 321
click at [243, 121] on div at bounding box center [353, 160] width 706 height 321
click at [15, 92] on icon "nav menu" at bounding box center [15, 92] width 1 height 1
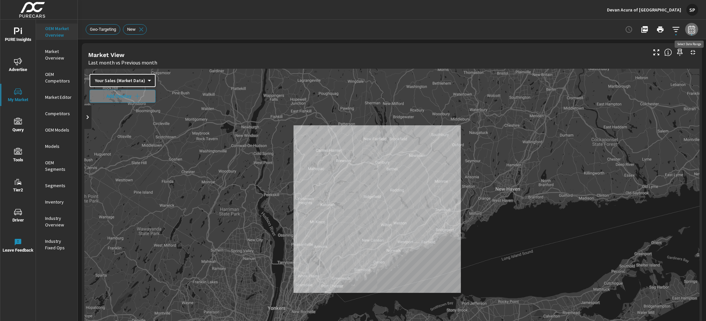
click at [692, 28] on icon "button" at bounding box center [691, 29] width 7 height 8
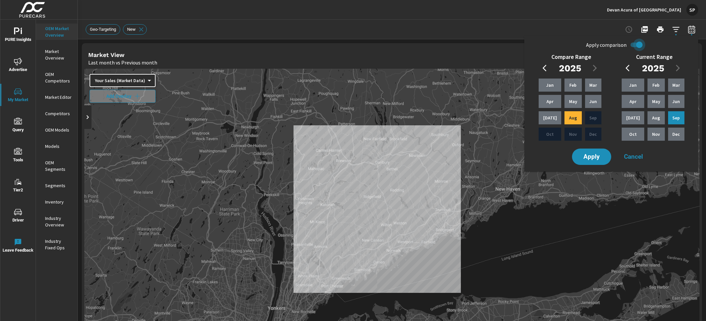
click at [634, 44] on input "Apply comparison" at bounding box center [639, 45] width 37 height 12
checkbox input "false"
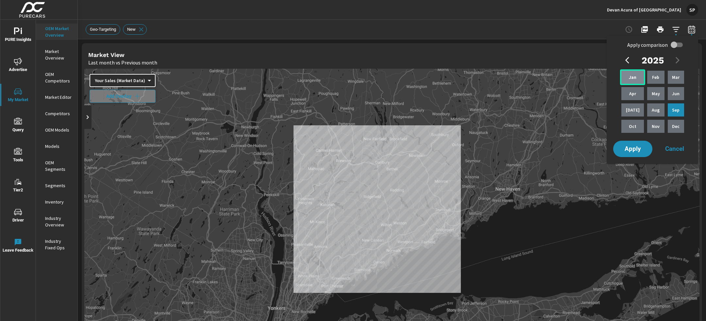
click at [633, 74] on p "Jan" at bounding box center [633, 77] width 8 height 7
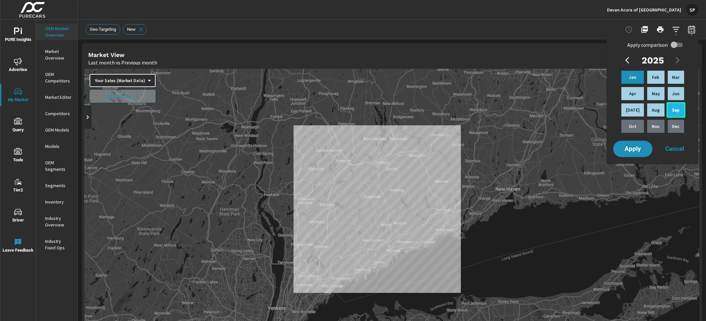
click at [676, 115] on div "Sep" at bounding box center [675, 110] width 19 height 16
click at [629, 147] on span "Apply" at bounding box center [632, 149] width 27 height 6
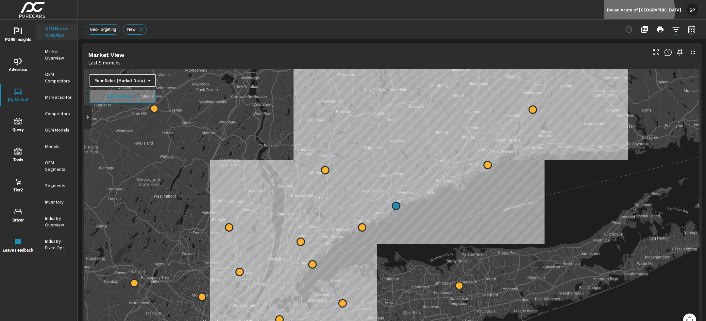
click at [655, 11] on p "Devan Acura of Norwalk" at bounding box center [644, 10] width 74 height 6
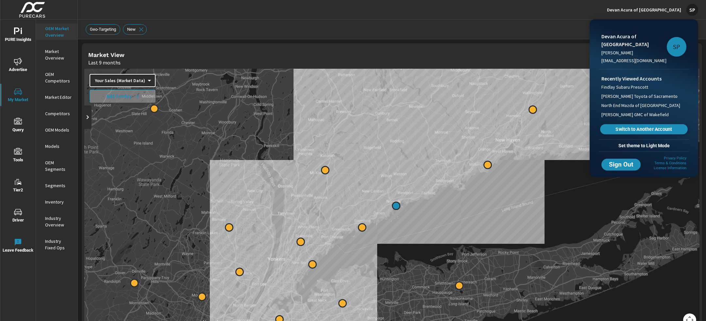
click at [631, 126] on span "Switch to Another Account" at bounding box center [644, 129] width 80 height 6
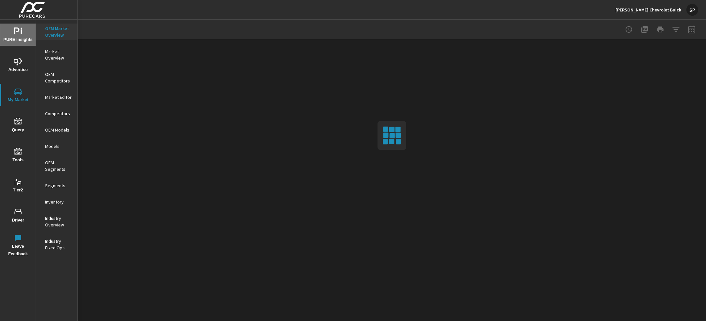
click at [21, 34] on icon "nav menu" at bounding box center [18, 31] width 8 height 8
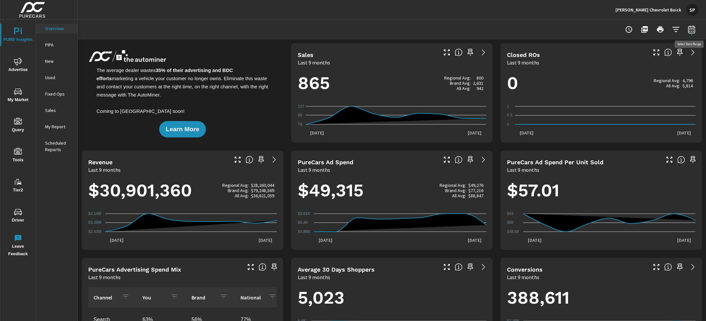
click at [697, 29] on button "button" at bounding box center [691, 29] width 13 height 13
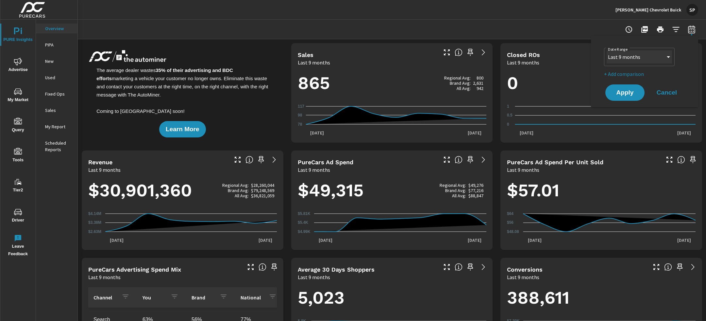
click at [651, 54] on select "Custom [DATE] Last week Last 7 days Last 14 days Last 30 days Last 45 days Last…" at bounding box center [638, 56] width 65 height 13
click at [606, 50] on select "Custom [DATE] Last week Last 7 days Last 14 days Last 30 days Last 45 days Last…" at bounding box center [638, 56] width 65 height 13
select select "Last month"
click at [623, 72] on p "+ Add comparison" at bounding box center [646, 74] width 84 height 8
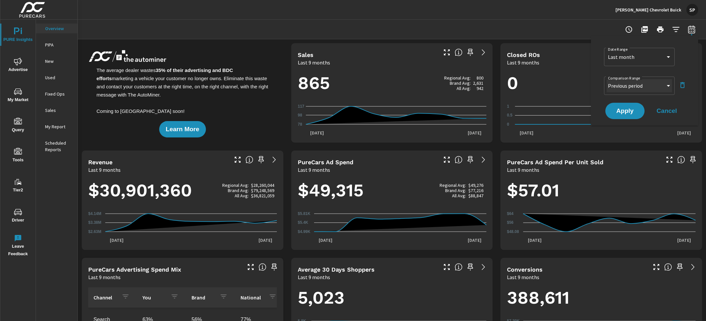
click at [623, 87] on select "Custom Previous period Previous month Previous year" at bounding box center [638, 85] width 65 height 13
click at [606, 79] on select "Custom Previous period Previous month Previous year" at bounding box center [638, 85] width 65 height 13
select select "Previous month"
click at [623, 105] on button "Apply" at bounding box center [624, 111] width 39 height 16
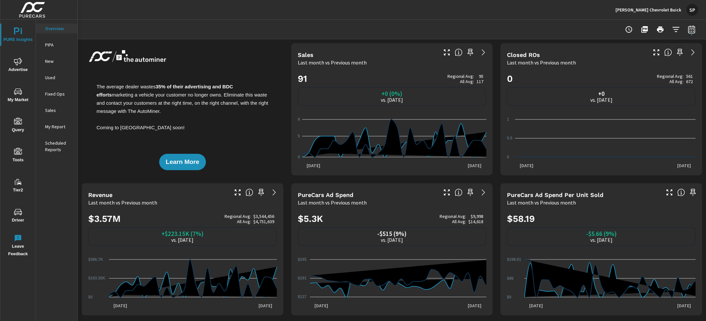
click at [17, 63] on icon "nav menu" at bounding box center [18, 62] width 8 height 8
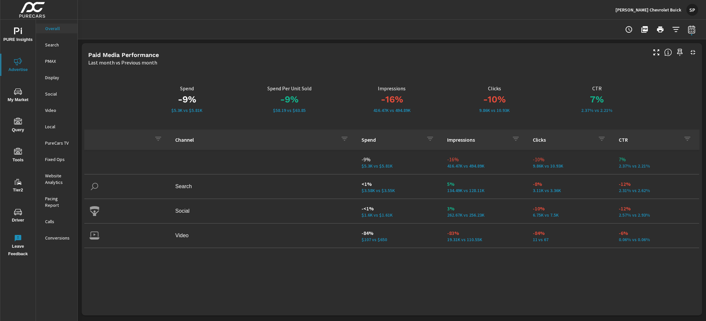
click at [16, 33] on icon "nav menu" at bounding box center [18, 31] width 8 height 8
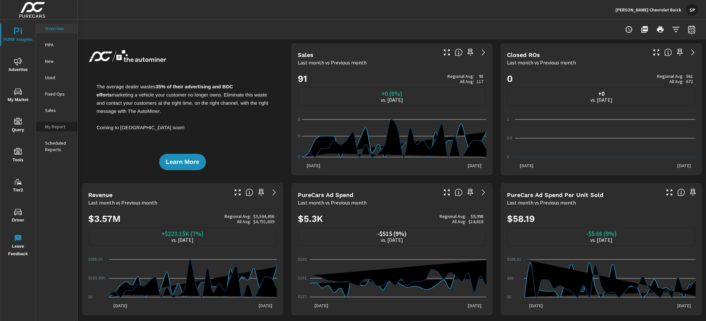
click at [57, 123] on p "My Report" at bounding box center [58, 126] width 27 height 7
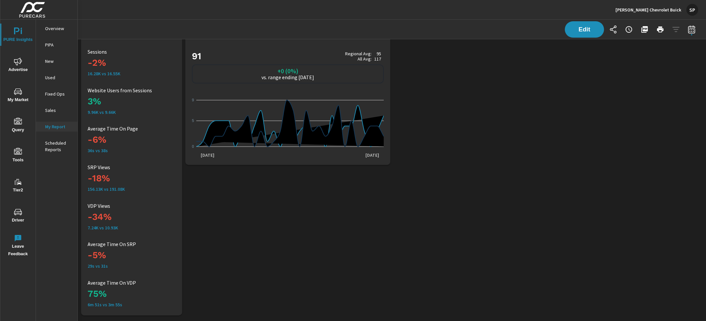
scroll to position [2115, 0]
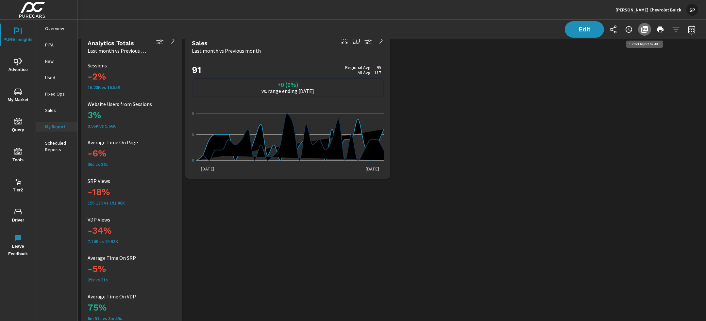
click at [644, 30] on icon "button" at bounding box center [644, 29] width 7 height 7
